Goal: Check status: Check status

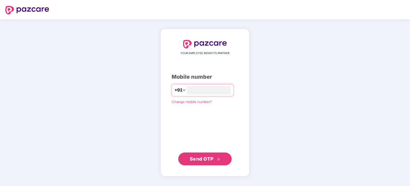
type input "**********"
click at [209, 159] on span "Send OTP" at bounding box center [202, 159] width 24 height 6
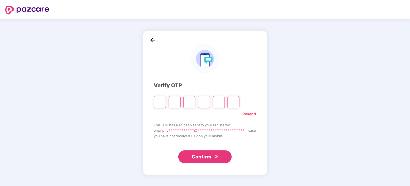
type input "*"
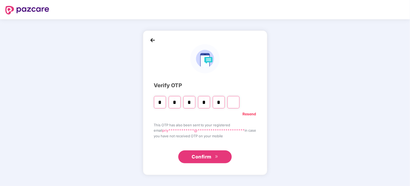
type input "*"
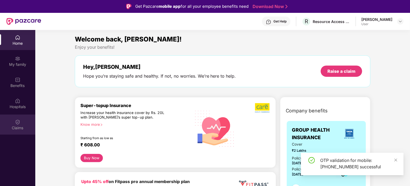
click at [24, 120] on div "Claims" at bounding box center [17, 124] width 35 height 20
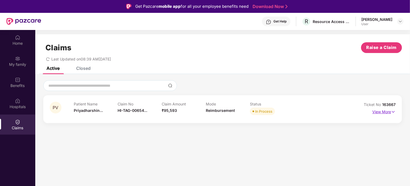
click at [384, 113] on p "View More" at bounding box center [384, 111] width 23 height 7
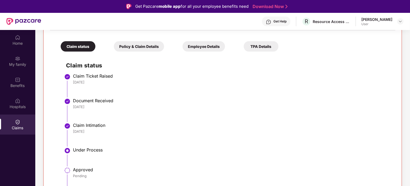
scroll to position [114, 0]
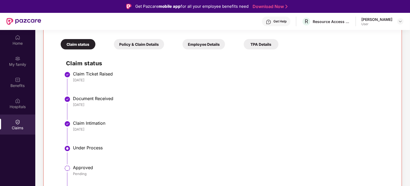
click at [135, 44] on div "Policy & Claim Details" at bounding box center [139, 44] width 50 height 10
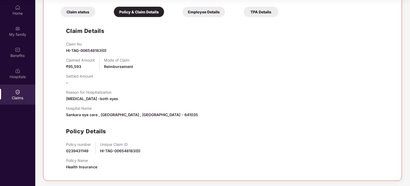
scroll to position [0, 0]
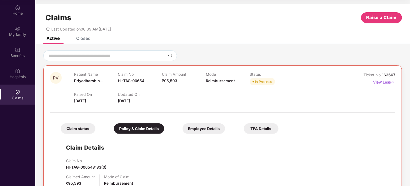
click at [197, 126] on div "Employee Details" at bounding box center [204, 128] width 43 height 10
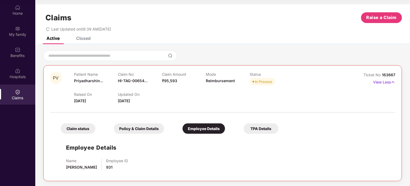
scroll to position [0, 0]
click at [264, 129] on div "TPA Details" at bounding box center [261, 128] width 35 height 10
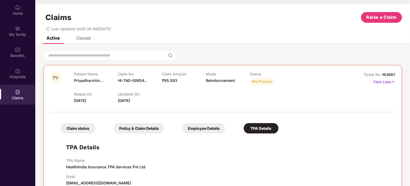
scroll to position [12, 0]
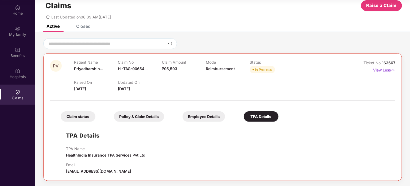
click at [78, 117] on div "Claim status" at bounding box center [78, 116] width 35 height 10
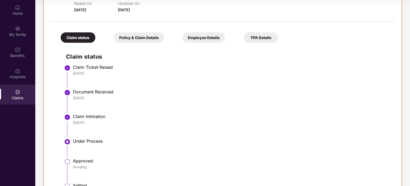
scroll to position [114, 0]
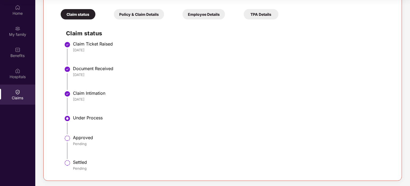
click at [136, 19] on div "Policy & Claim Details" at bounding box center [139, 14] width 50 height 10
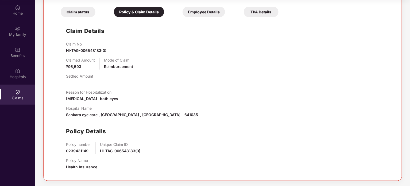
scroll to position [0, 0]
